Goal: Find contact information: Find contact information

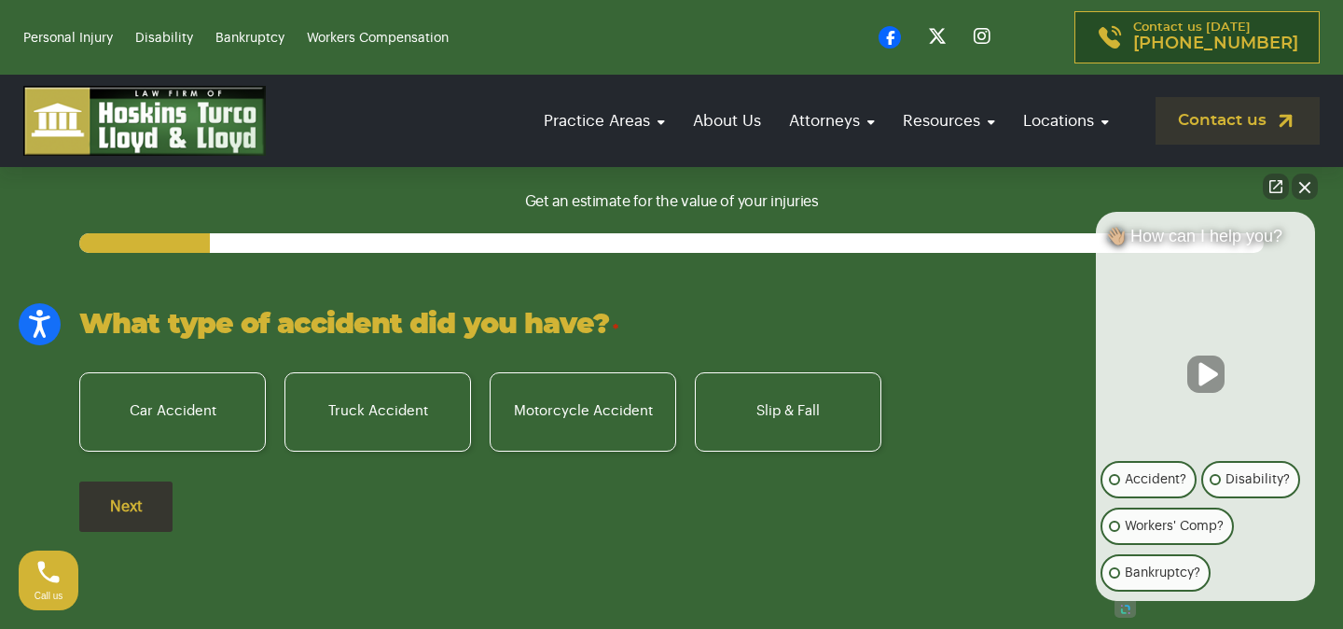
scroll to position [1264, 0]
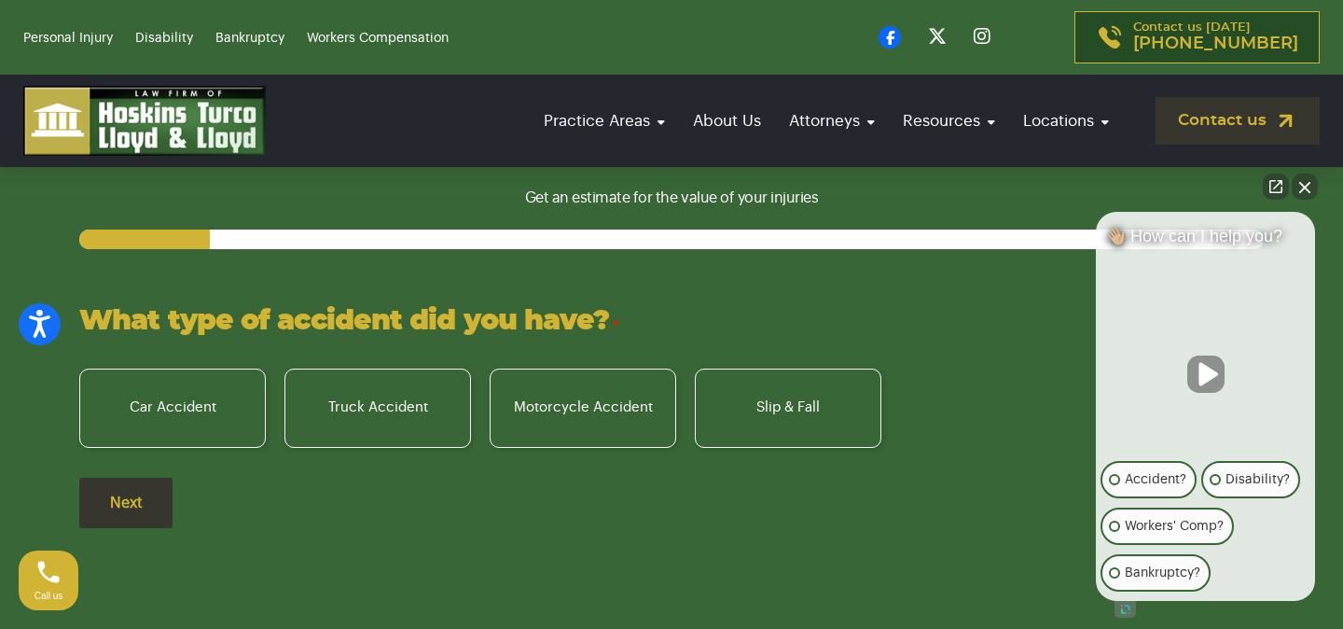
click at [1306, 185] on button "Close Intaker Chat Widget" at bounding box center [1305, 186] width 26 height 26
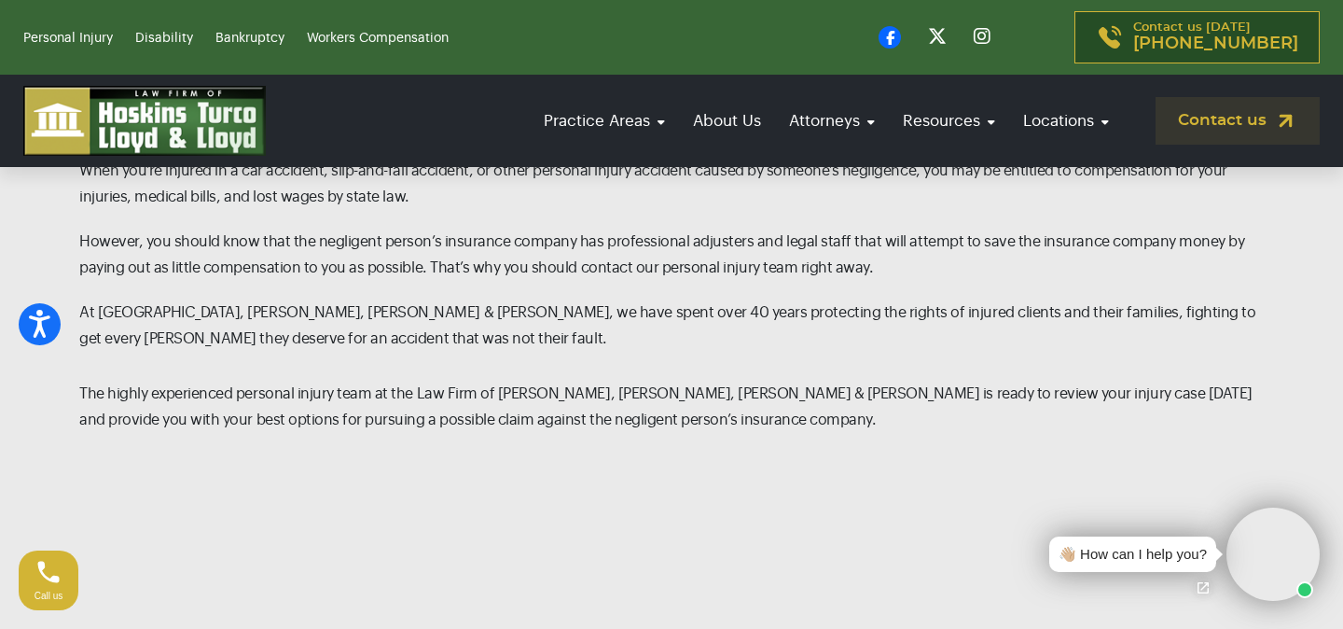
scroll to position [1993, 0]
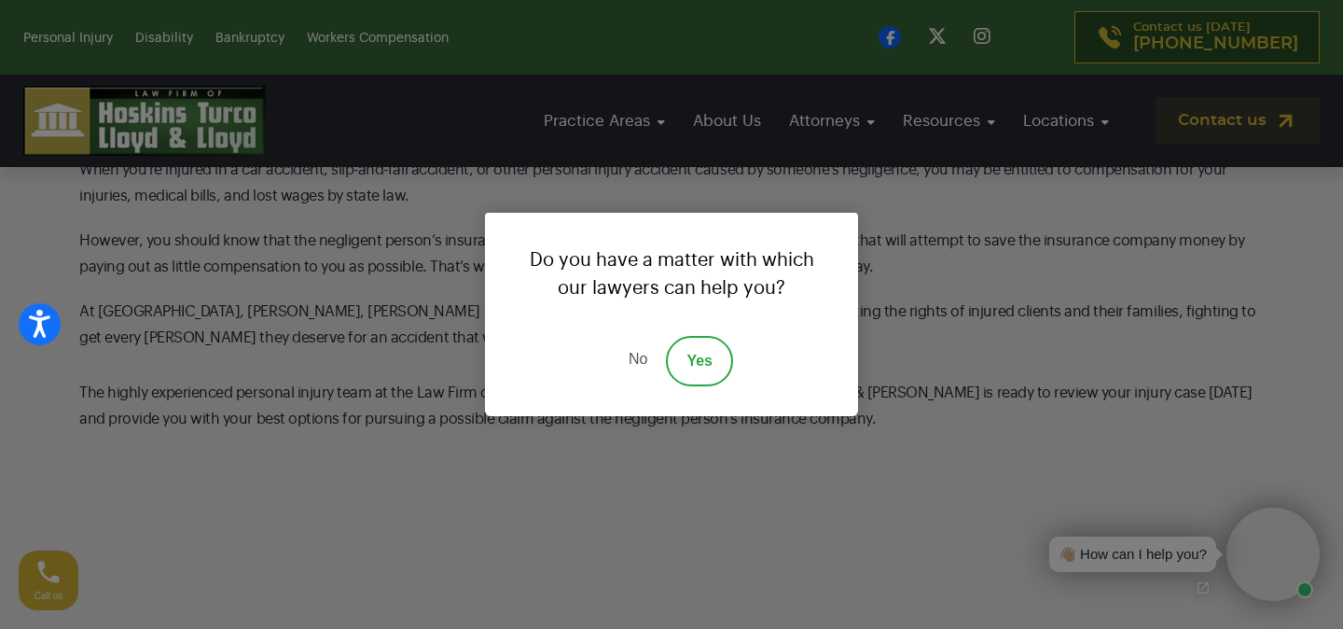
click at [646, 360] on link "No" at bounding box center [638, 361] width 56 height 50
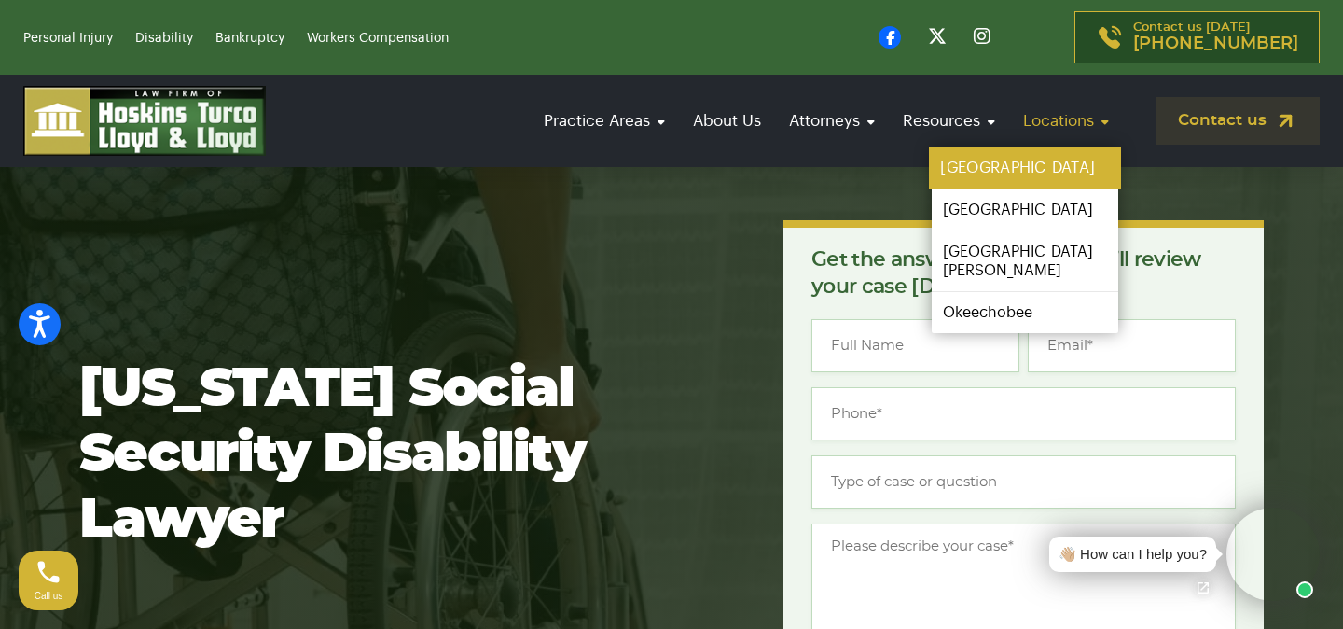
click at [987, 172] on link "[GEOGRAPHIC_DATA]" at bounding box center [1025, 168] width 192 height 42
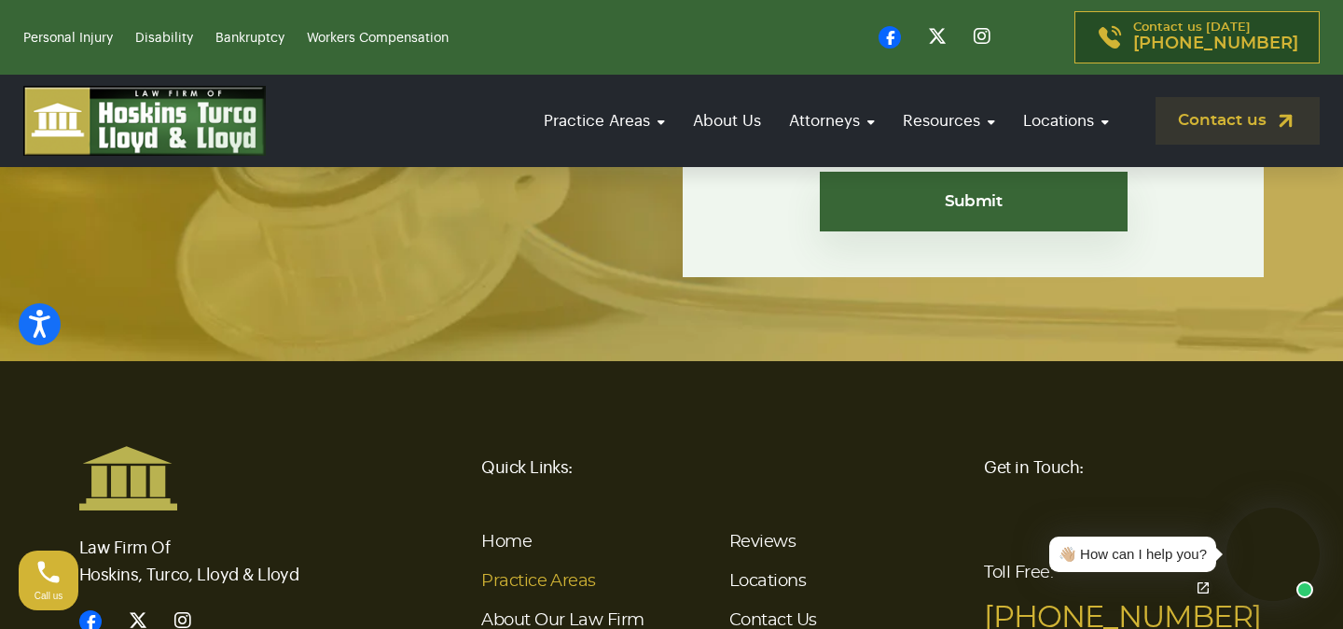
scroll to position [9372, 0]
click at [760, 613] on link "Contact Us" at bounding box center [773, 621] width 88 height 17
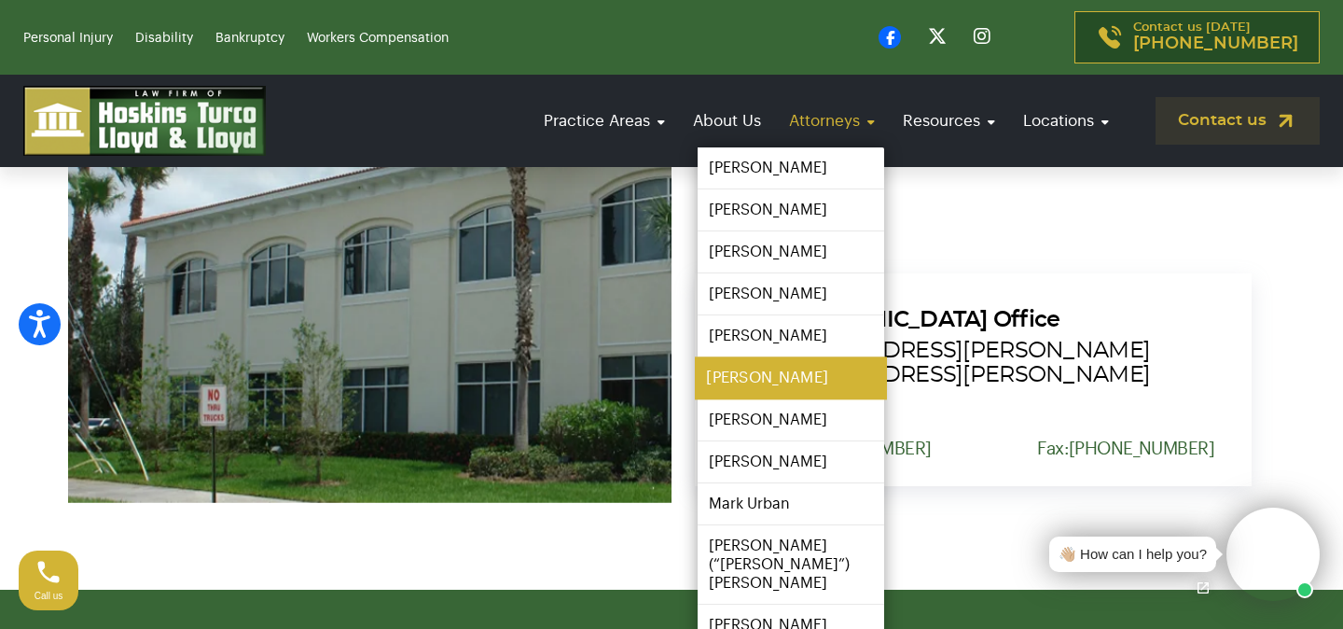
scroll to position [2076, 0]
